Goal: Information Seeking & Learning: Learn about a topic

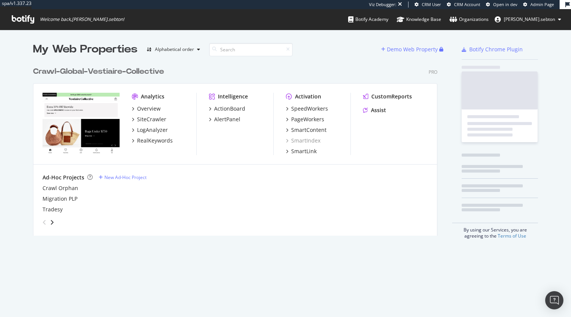
scroll to position [172, 404]
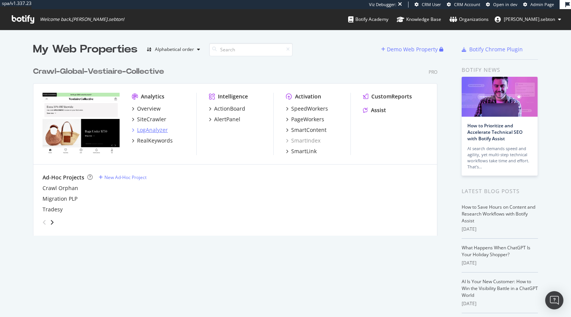
click at [145, 126] on div "LogAnalyzer" at bounding box center [152, 130] width 31 height 8
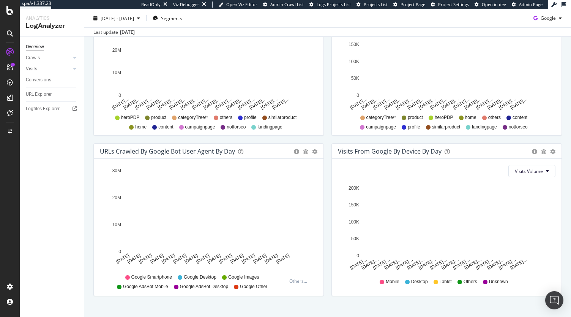
scroll to position [324, 0]
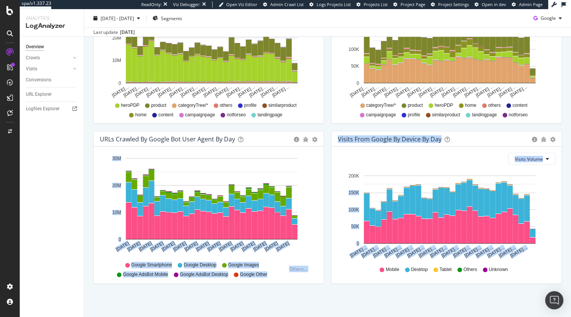
drag, startPoint x: 222, startPoint y: 186, endPoint x: 337, endPoint y: 195, distance: 115.3
click at [337, 195] on div "URLs Crawled by Google by day Area Table Hold CTRL while clicking to filter the…" at bounding box center [328, 51] width 476 height 481
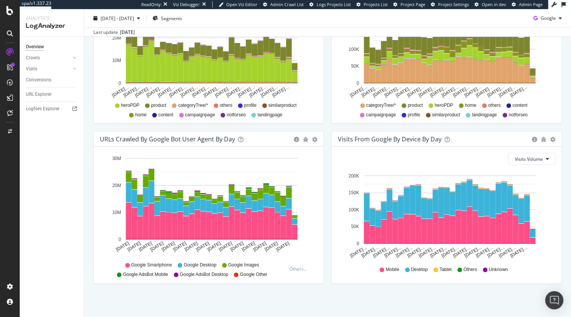
click at [332, 280] on div "Visits Volume Hold CTRL while clicking to filter the report. [DATE]… [DATE]… [D…" at bounding box center [447, 215] width 230 height 137
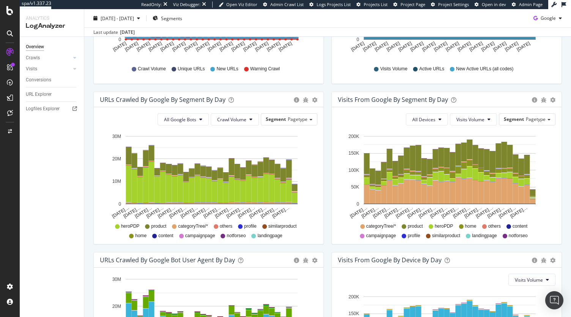
scroll to position [191, 0]
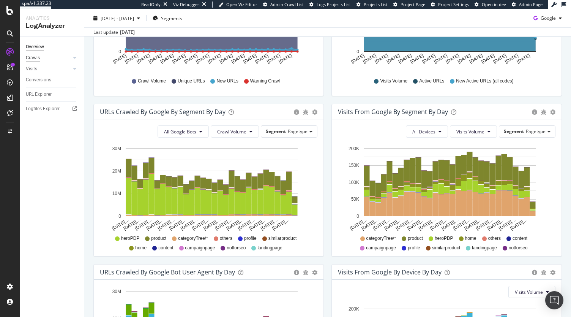
click at [30, 55] on div "Crawls" at bounding box center [33, 58] width 14 height 8
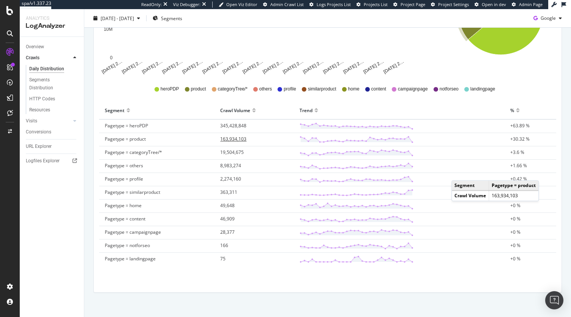
scroll to position [191, 0]
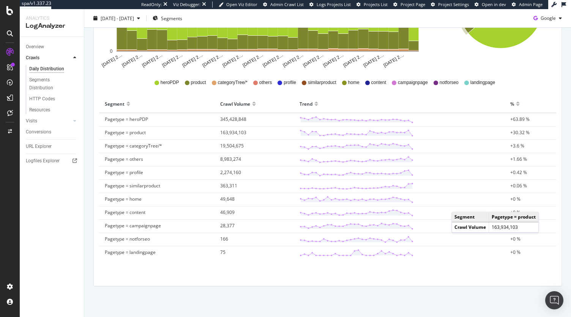
click at [35, 92] on div "Segments Distribution" at bounding box center [55, 83] width 58 height 19
click at [34, 94] on div "HTTP Codes" at bounding box center [55, 98] width 58 height 11
click at [34, 95] on div "HTTP Codes" at bounding box center [55, 98] width 58 height 11
click at [50, 99] on div "HTTP Codes" at bounding box center [42, 99] width 26 height 8
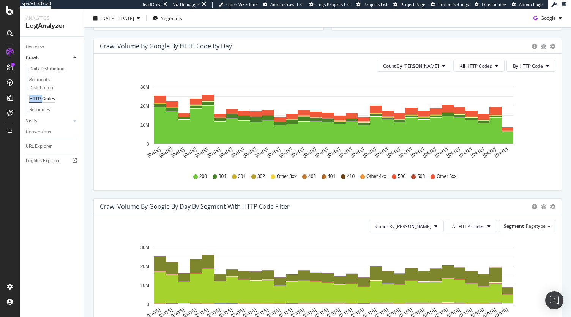
scroll to position [233, 0]
